Goal: Check status: Check status

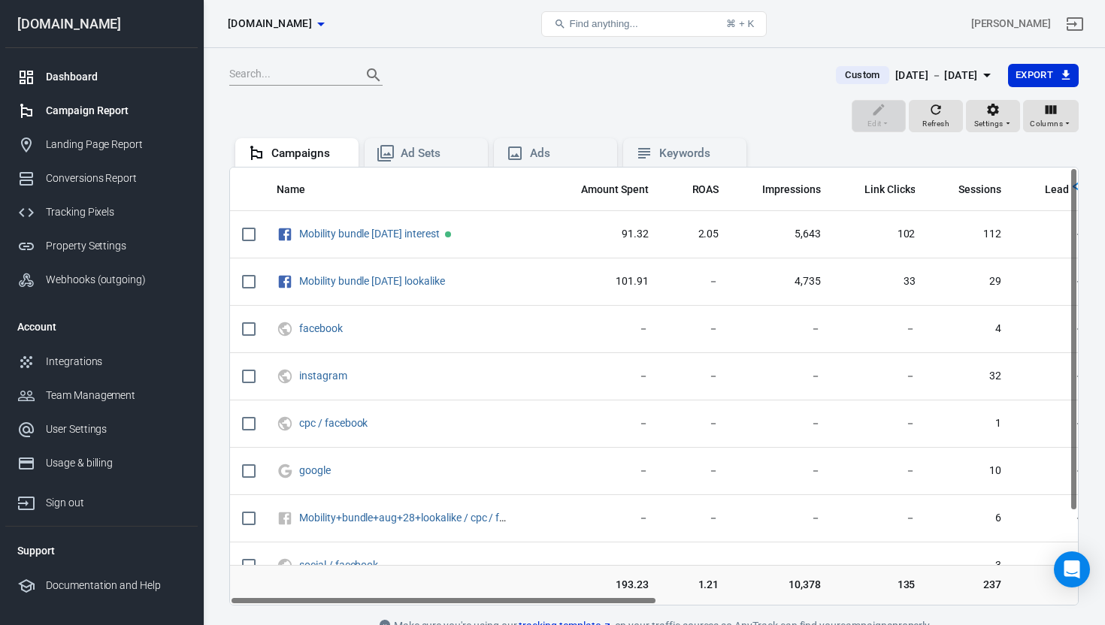
click at [92, 80] on div "Dashboard" at bounding box center [116, 77] width 140 height 16
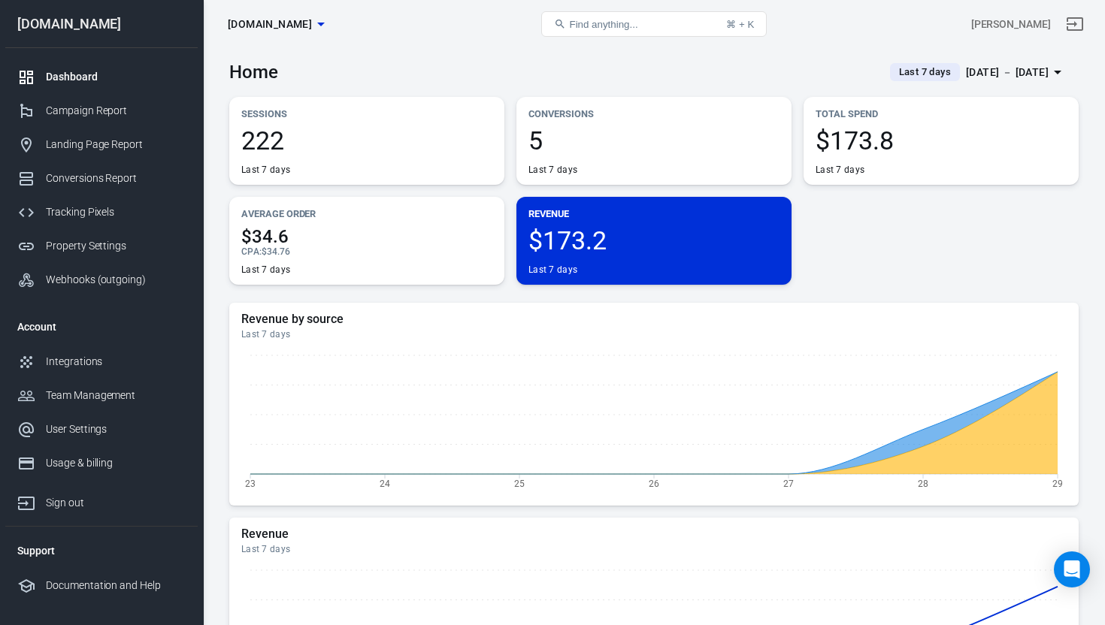
click at [1035, 71] on div "[DATE] － [DATE]" at bounding box center [1007, 72] width 83 height 19
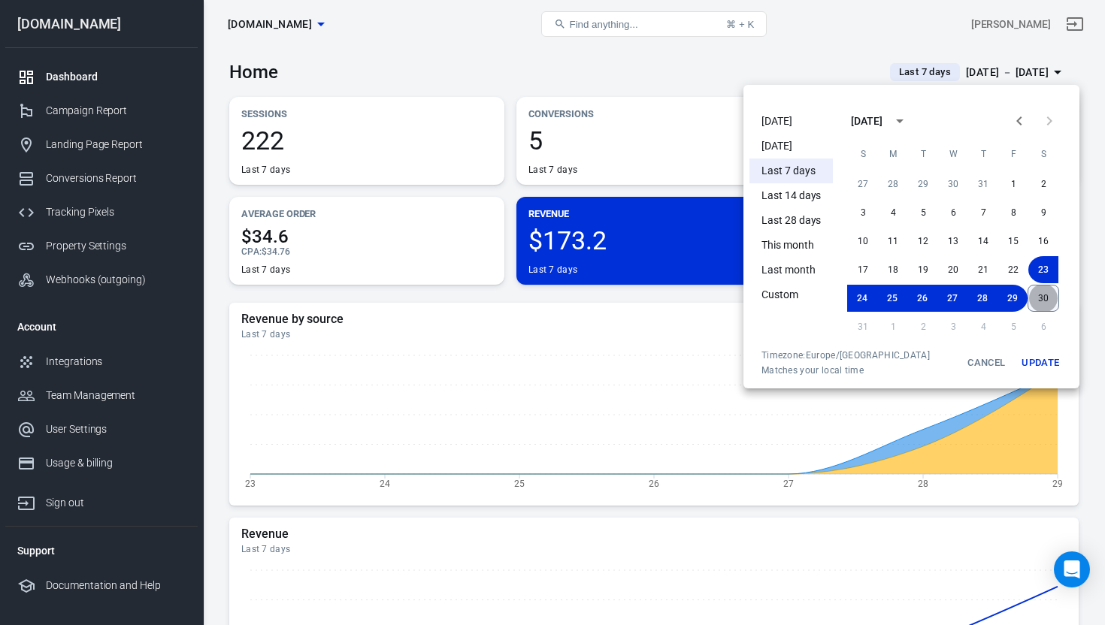
click at [1049, 302] on button "30" at bounding box center [1044, 298] width 32 height 27
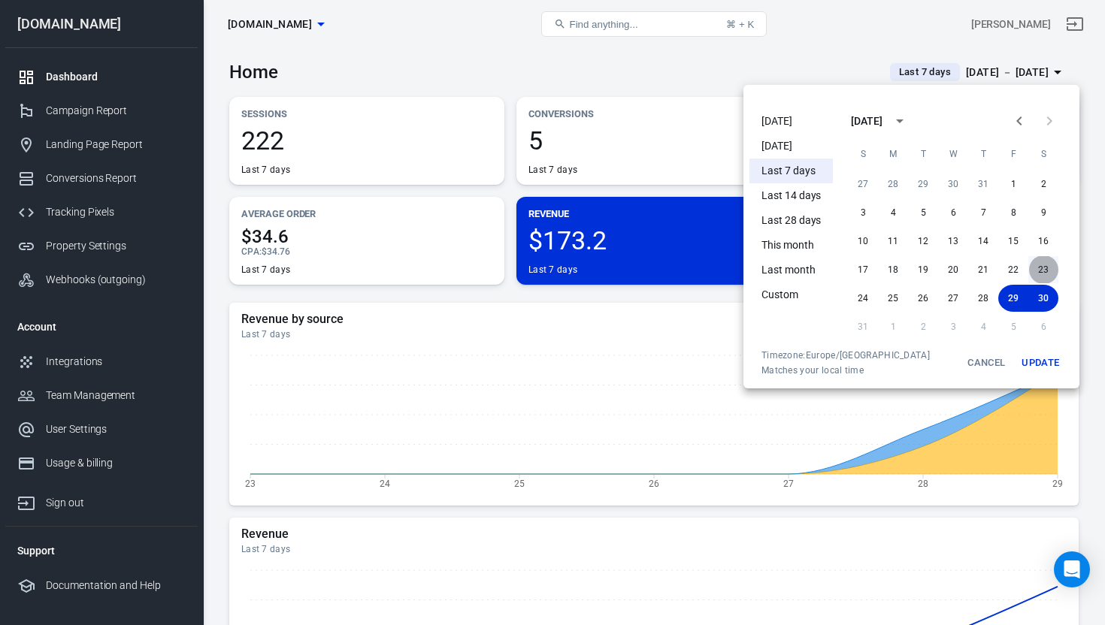
click at [1043, 271] on button "23" at bounding box center [1043, 269] width 30 height 27
click at [1038, 358] on button "Update" at bounding box center [1040, 363] width 48 height 27
